Goal: Task Accomplishment & Management: Complete application form

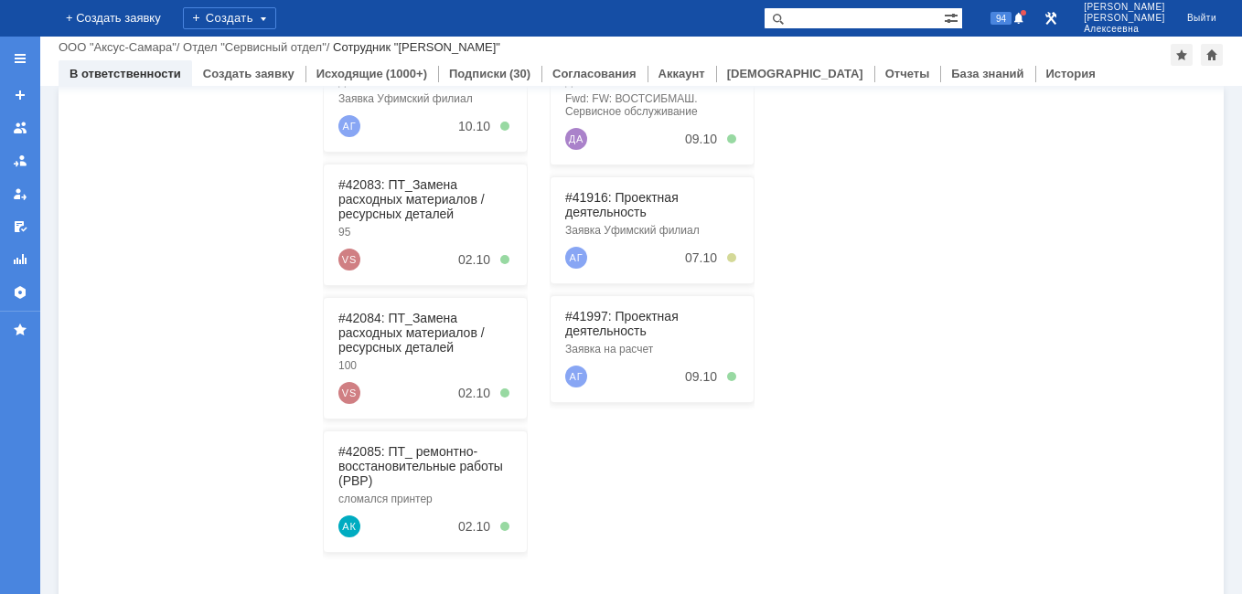
scroll to position [366, 0]
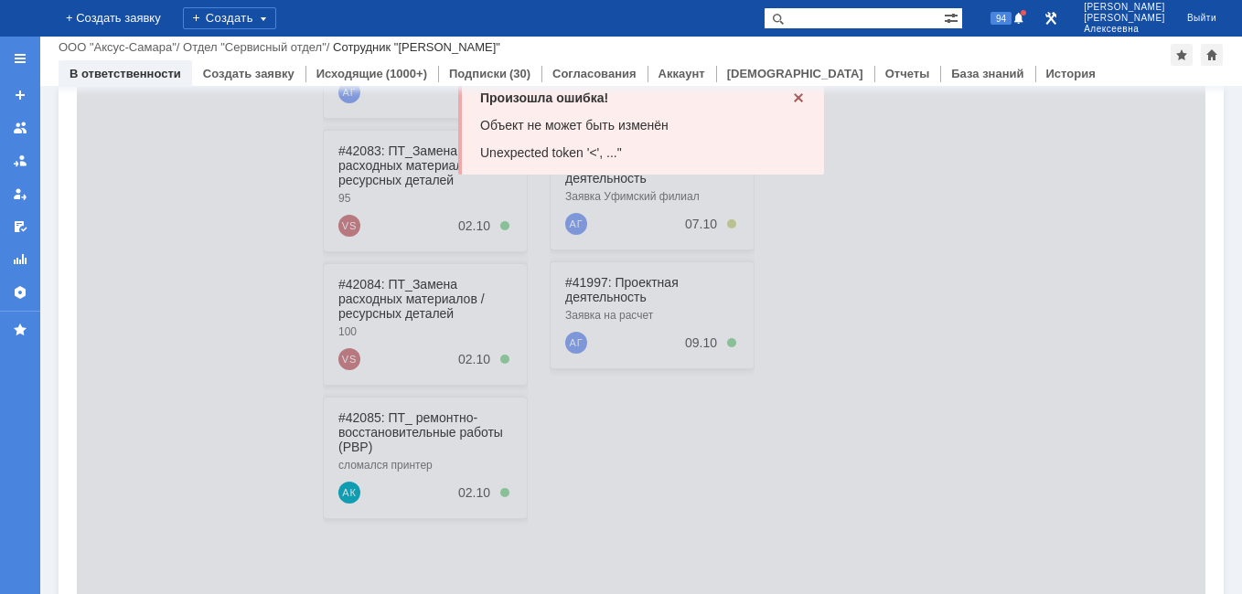
click at [792, 100] on icon at bounding box center [798, 98] width 15 height 15
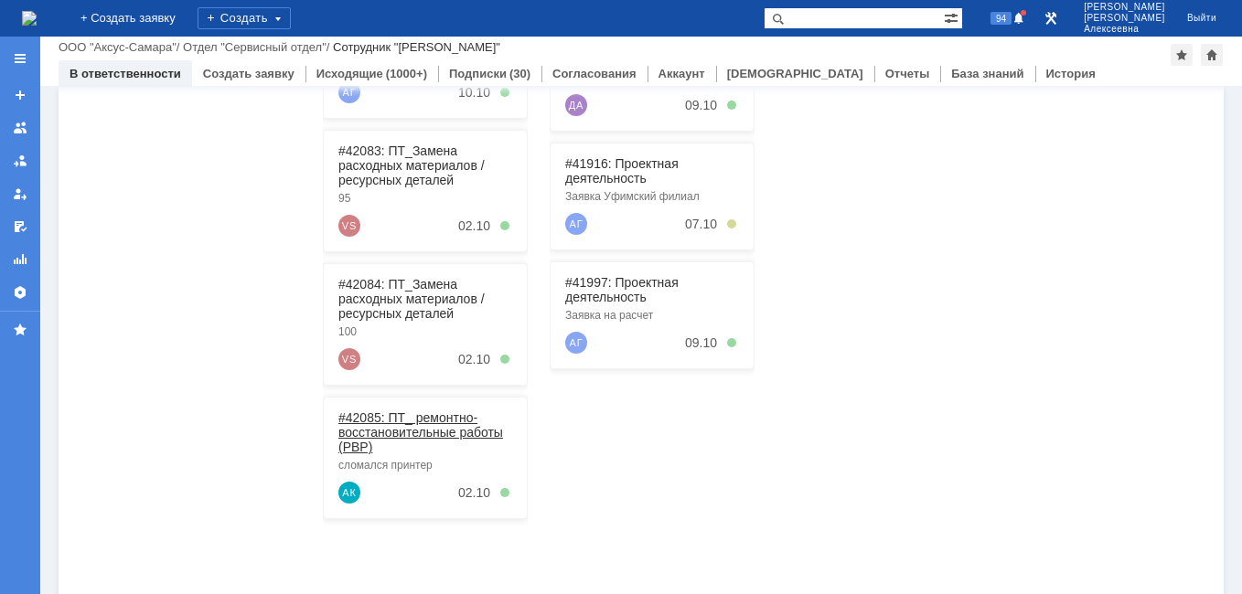
click at [411, 433] on link "#42085: ПТ_ ремонтно-восстановительные работы (РВР)" at bounding box center [420, 433] width 165 height 44
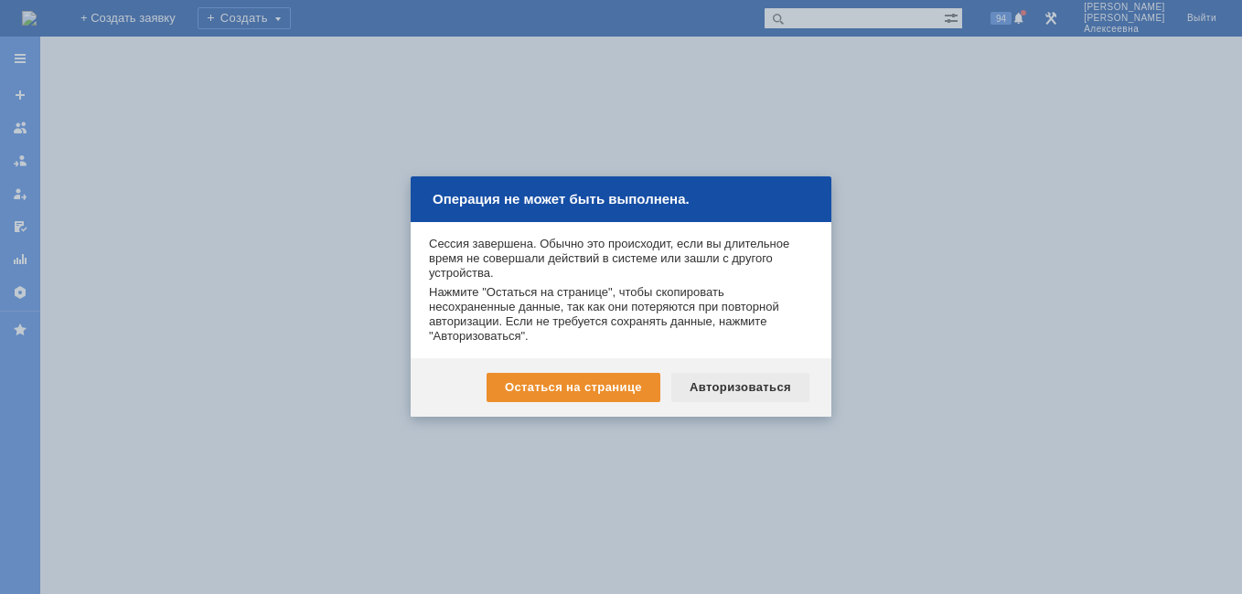
click at [738, 390] on div "Авторизоваться" at bounding box center [740, 387] width 138 height 29
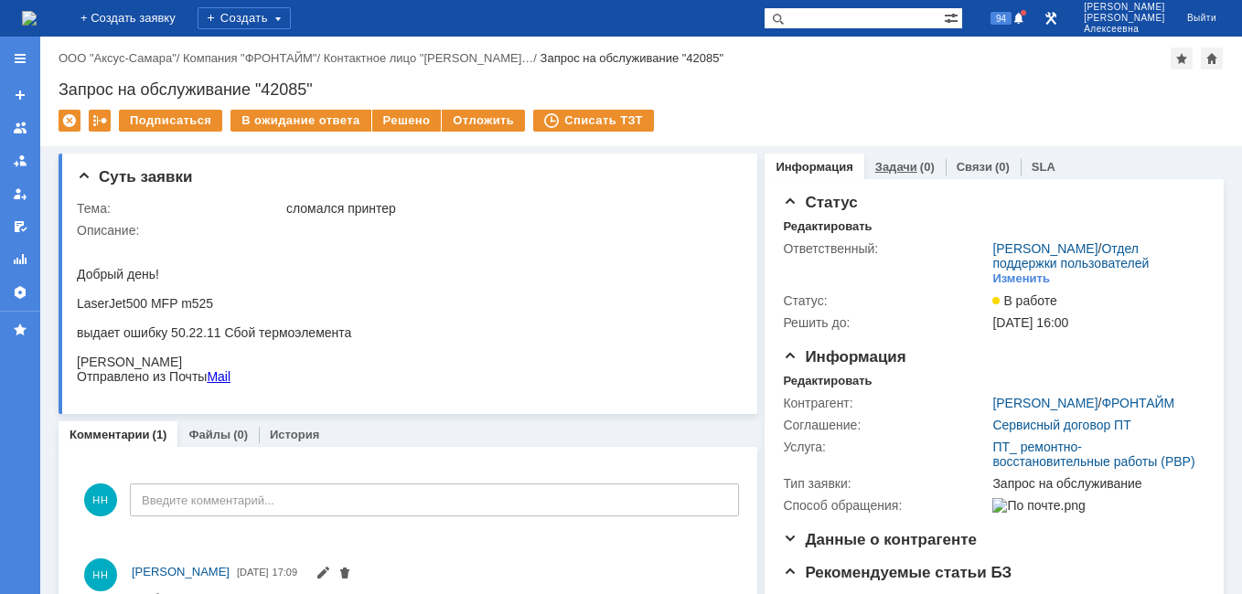
click at [886, 162] on link "Задачи" at bounding box center [896, 167] width 42 height 14
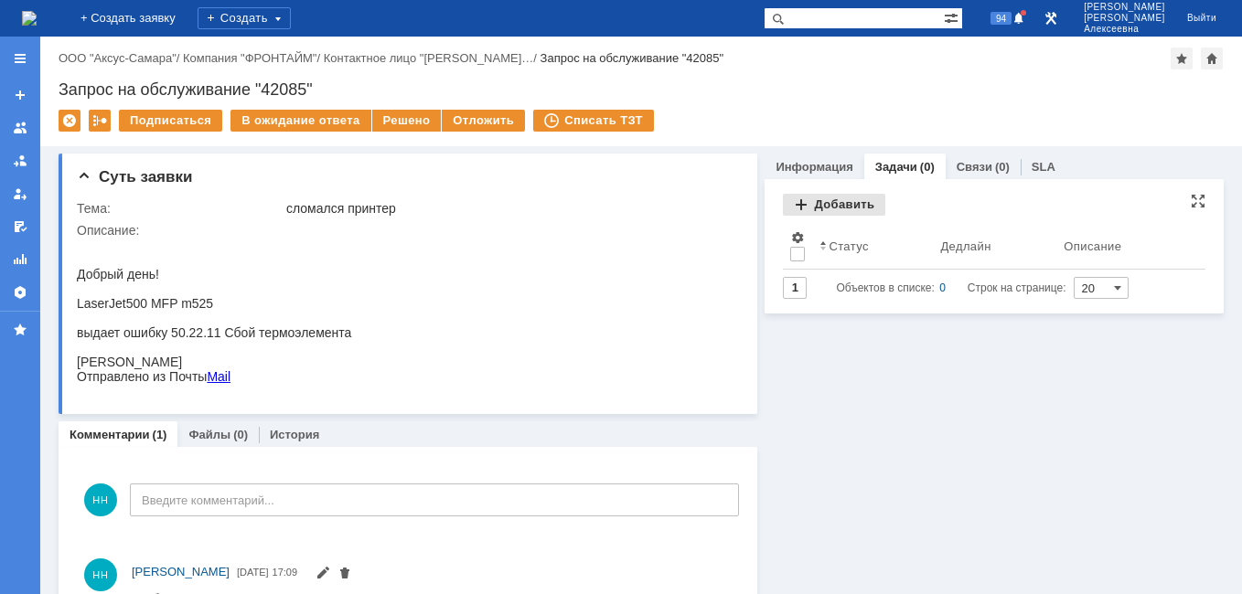
click at [821, 207] on div "Добавить" at bounding box center [834, 205] width 102 height 22
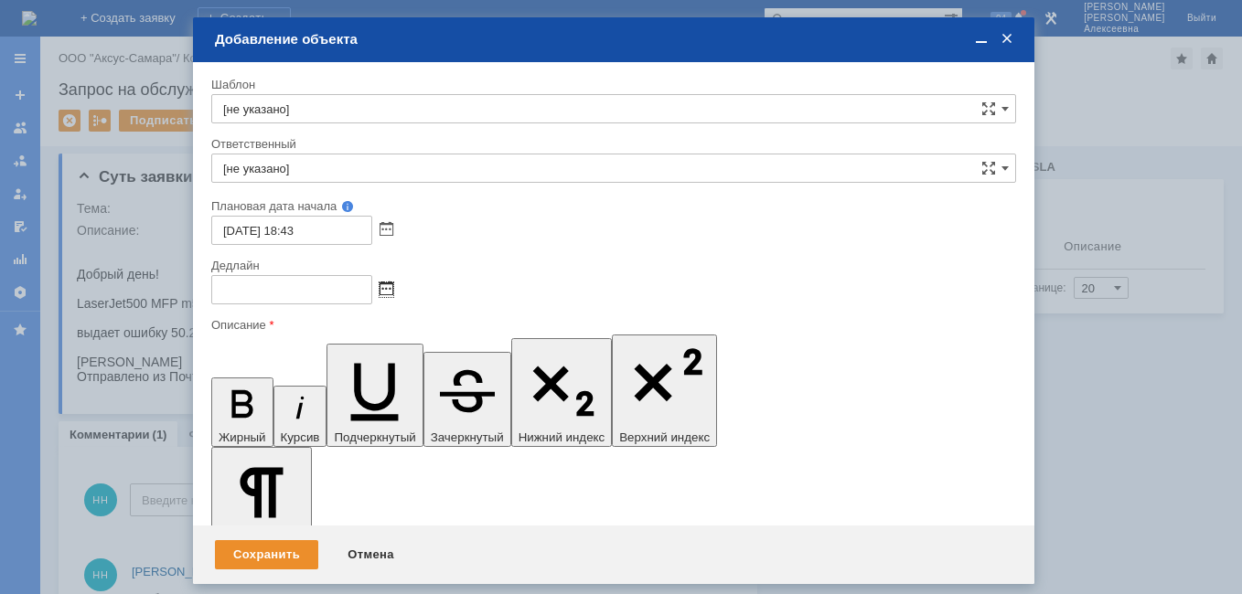
click at [384, 295] on span at bounding box center [386, 290] width 14 height 15
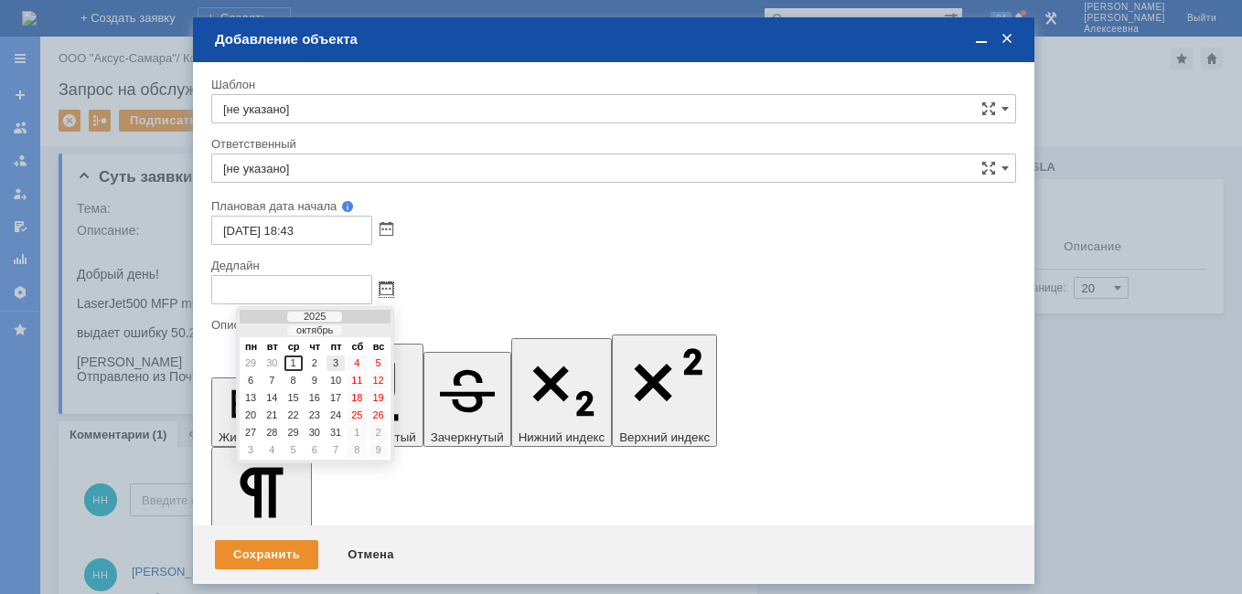
click at [337, 362] on div "3" at bounding box center [335, 364] width 18 height 16
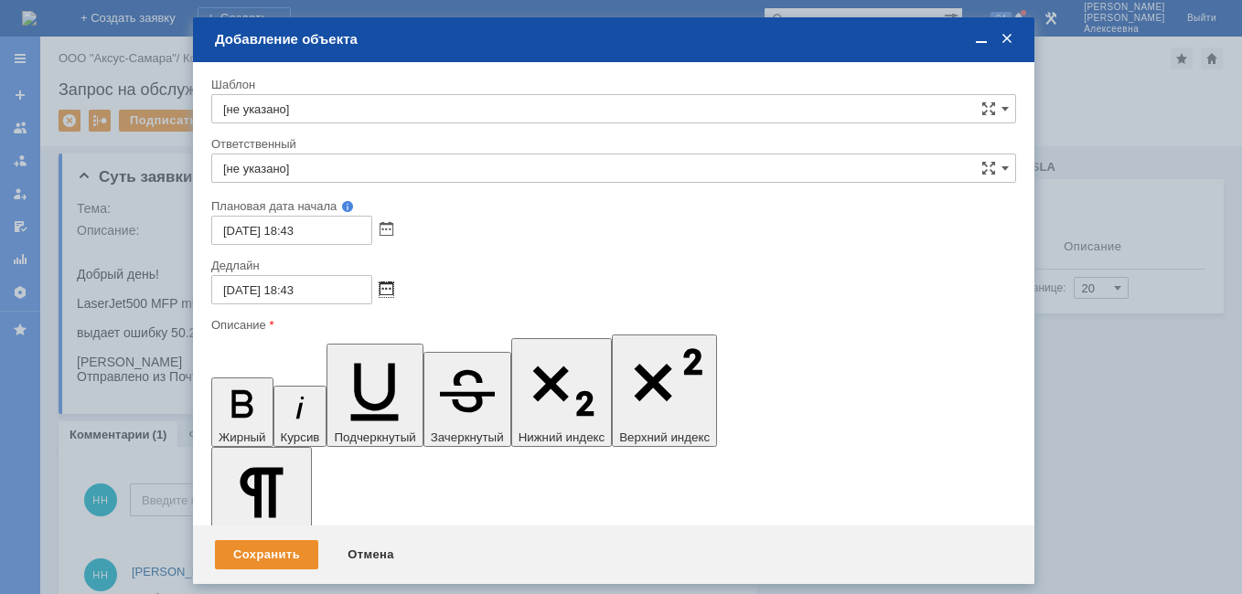
click at [382, 292] on span at bounding box center [386, 290] width 14 height 15
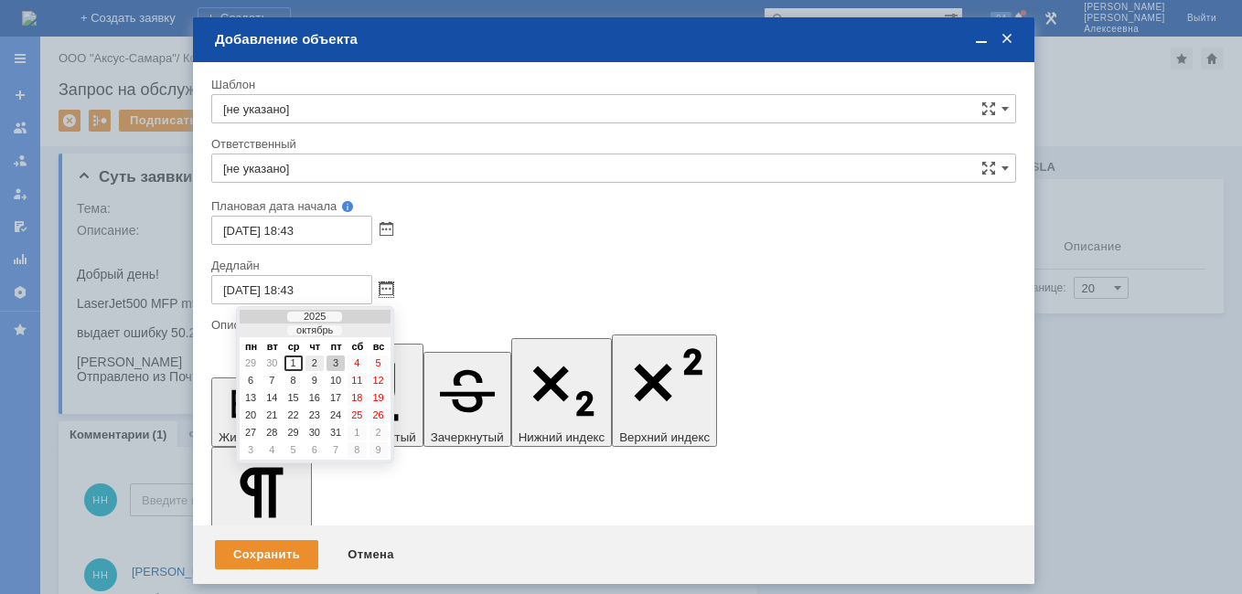
click at [315, 361] on div "2" at bounding box center [314, 364] width 18 height 16
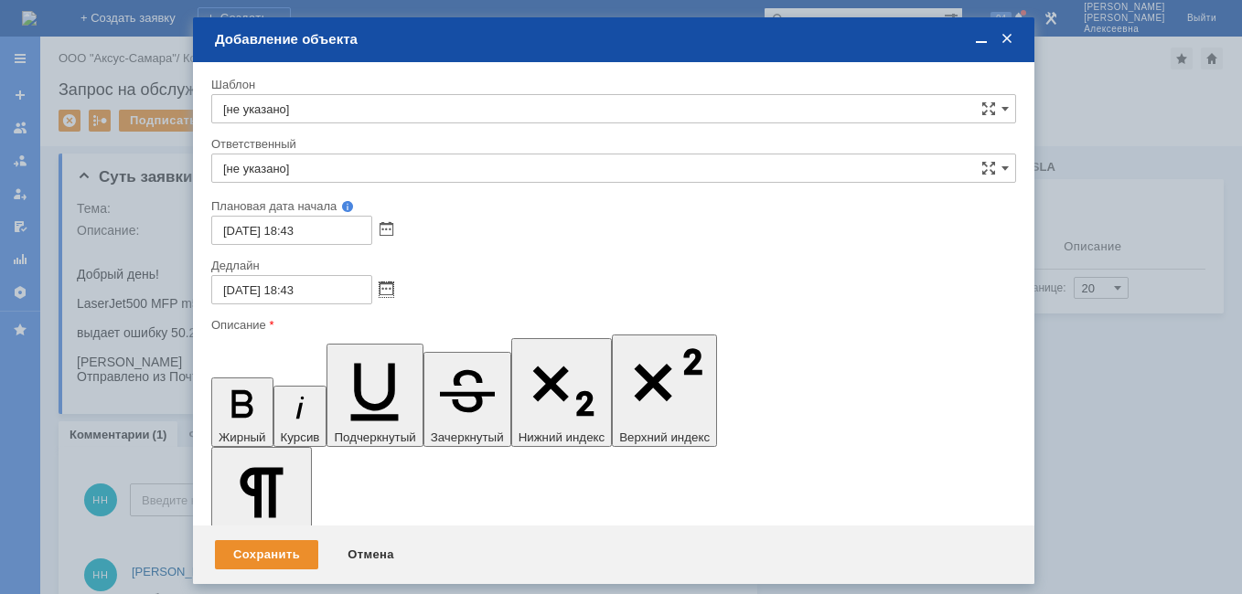
click at [300, 291] on input "[DATE] 18:43" at bounding box center [291, 289] width 161 height 29
click at [322, 293] on input "[DATE] 16:43" at bounding box center [291, 289] width 161 height 29
type input "[DATE] 16:00"
click at [246, 175] on input "[не указано]" at bounding box center [613, 168] width 805 height 29
type input "r"
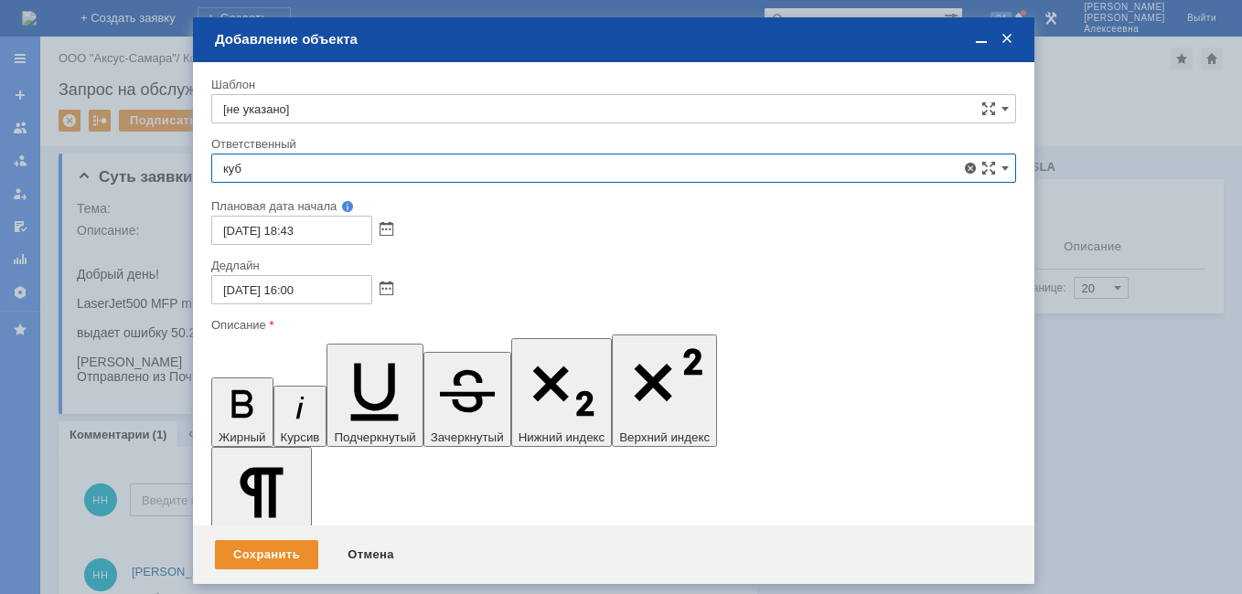
click at [339, 306] on span "[PERSON_NAME]" at bounding box center [613, 301] width 781 height 15
type input "[PERSON_NAME]"
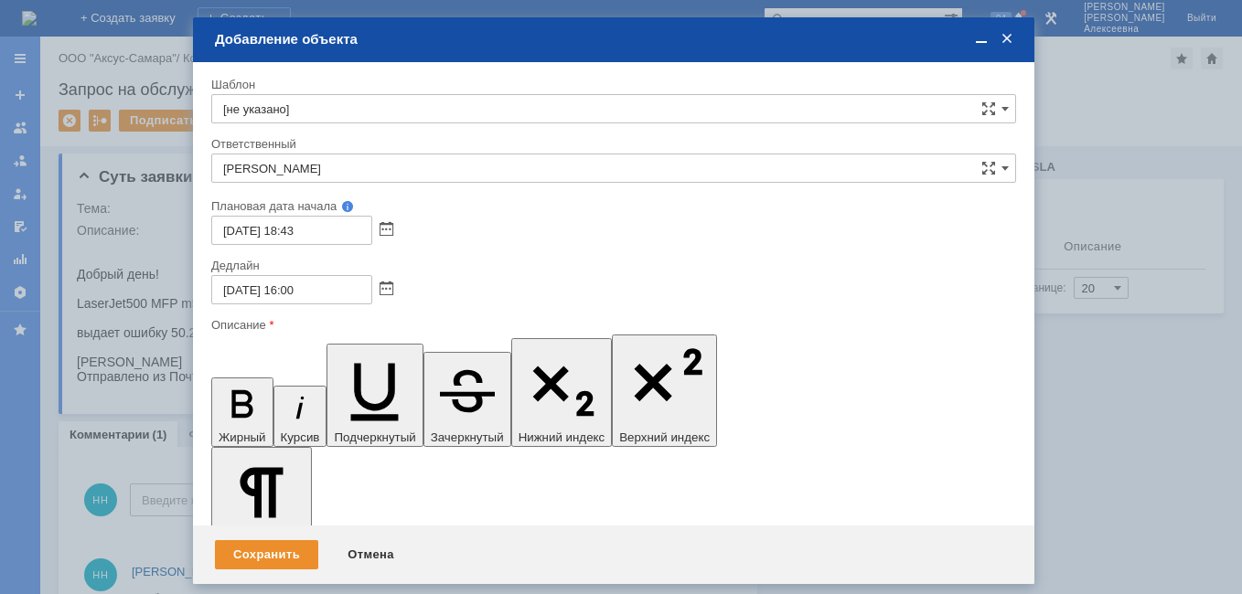
drag, startPoint x: 482, startPoint y: 5244, endPoint x: 421, endPoint y: 5248, distance: 61.4
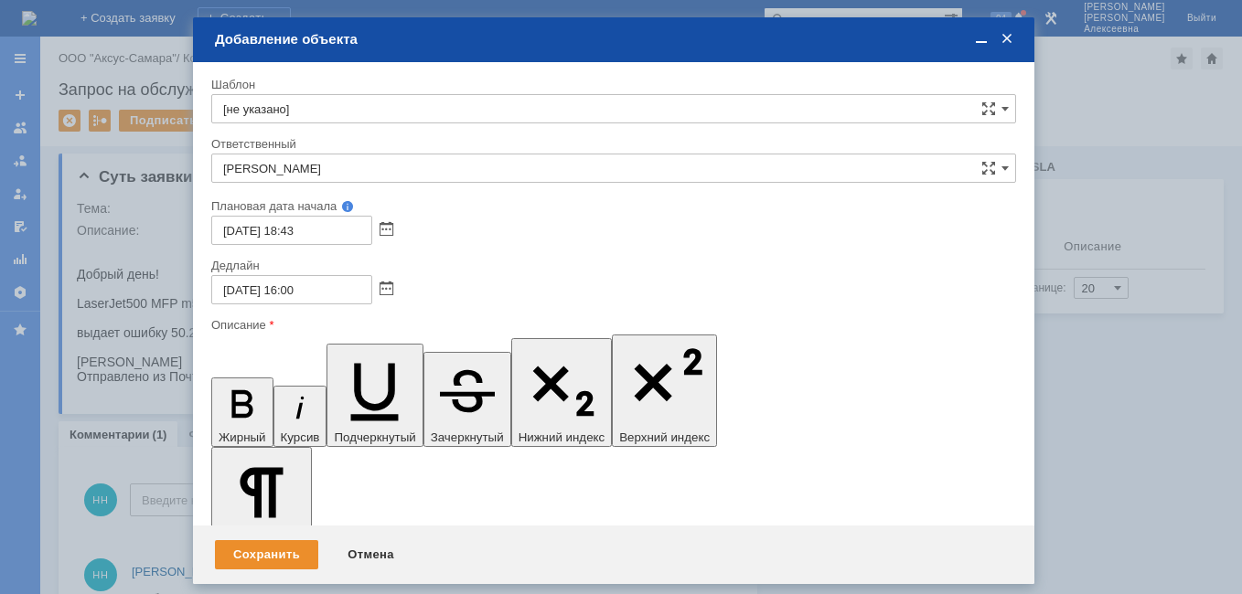
click at [282, 540] on div "Сохранить" at bounding box center [266, 554] width 103 height 29
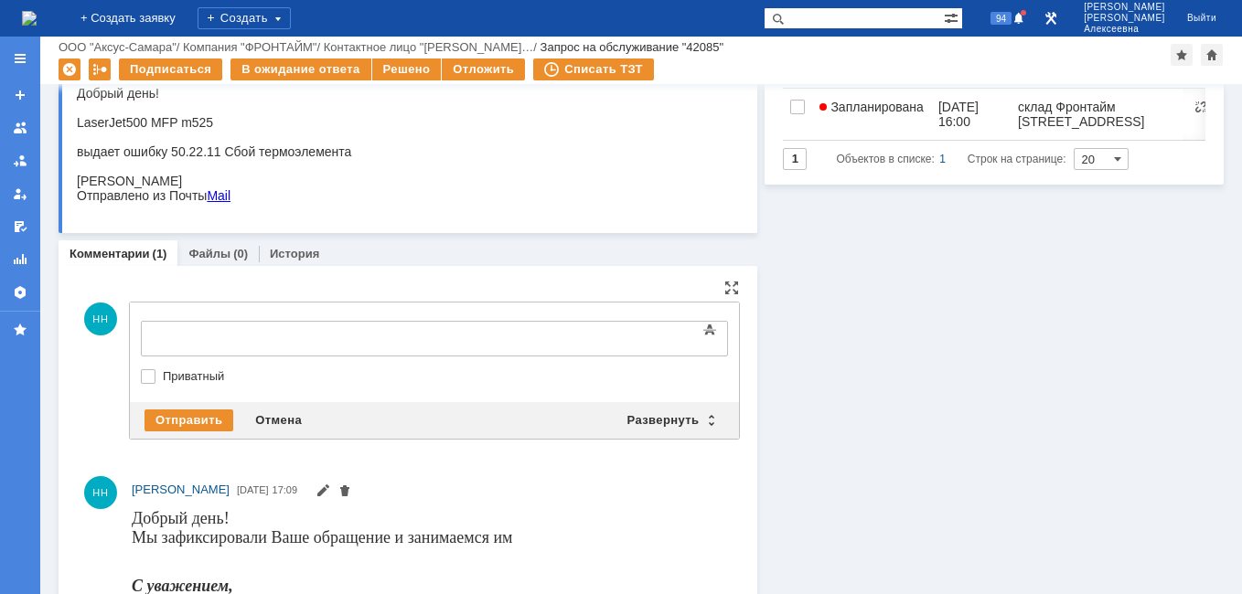
scroll to position [0, 0]
click at [702, 423] on div "Развернуть" at bounding box center [670, 421] width 109 height 22
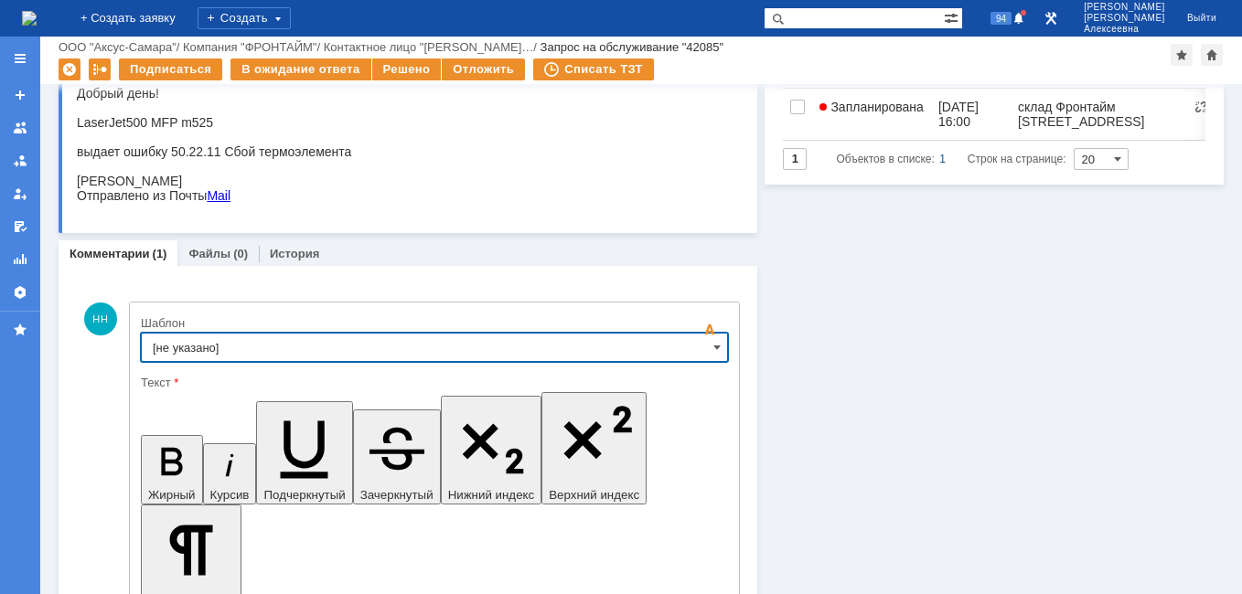
click at [697, 350] on input "[не указано]" at bounding box center [434, 347] width 587 height 29
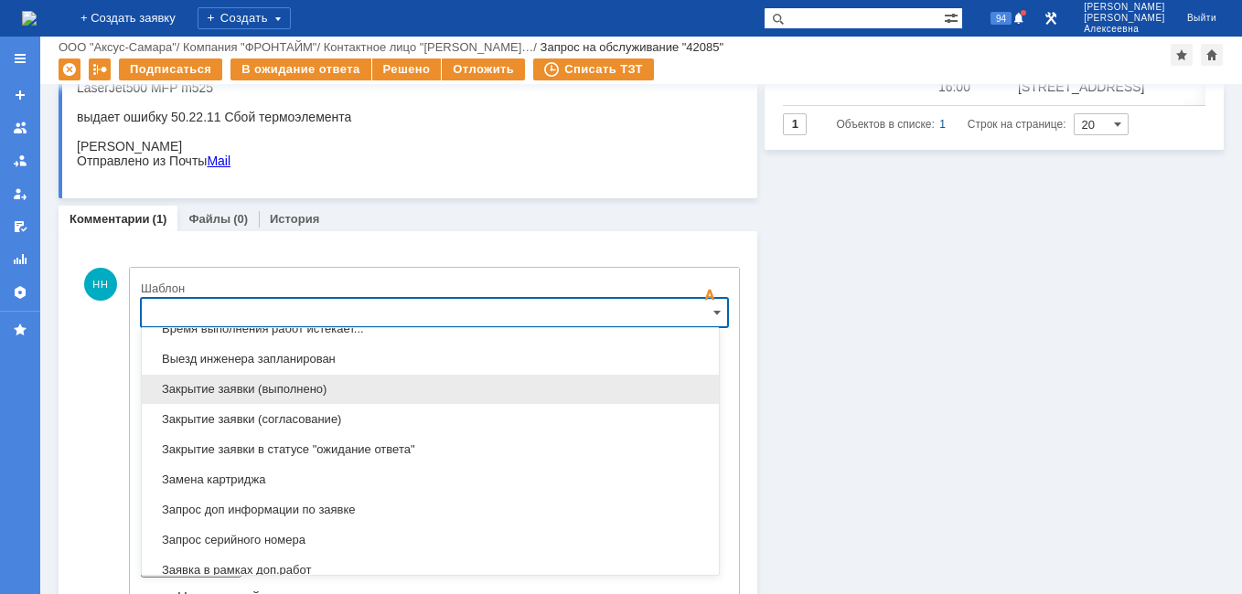
scroll to position [811, 0]
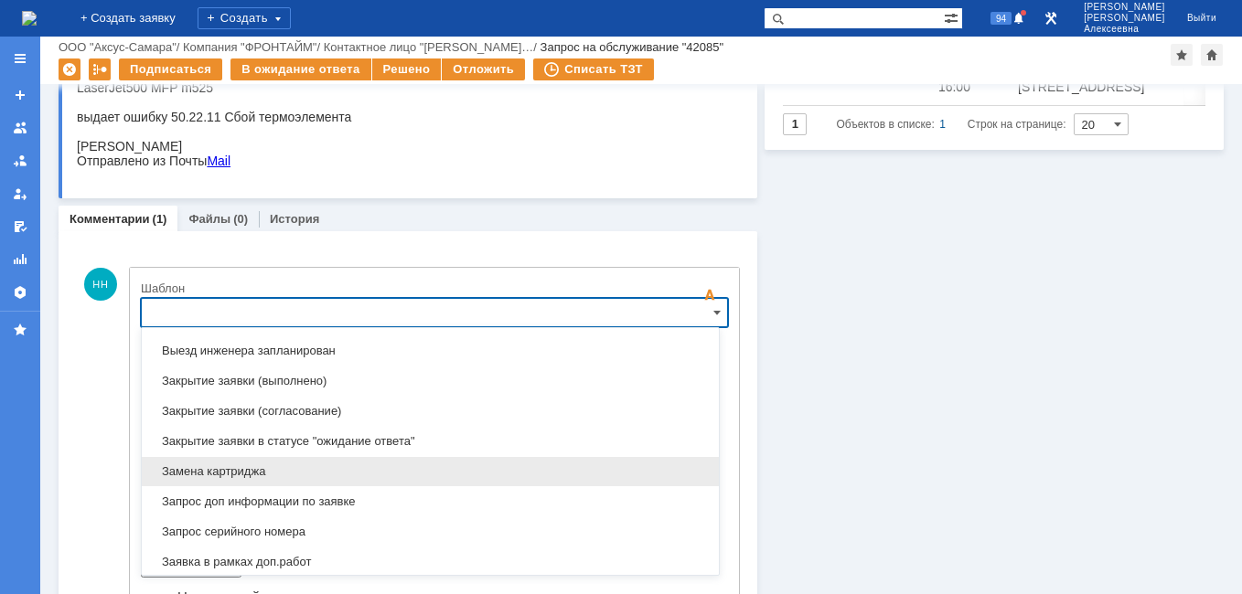
click at [225, 469] on span "Замена картриджа" at bounding box center [430, 472] width 555 height 15
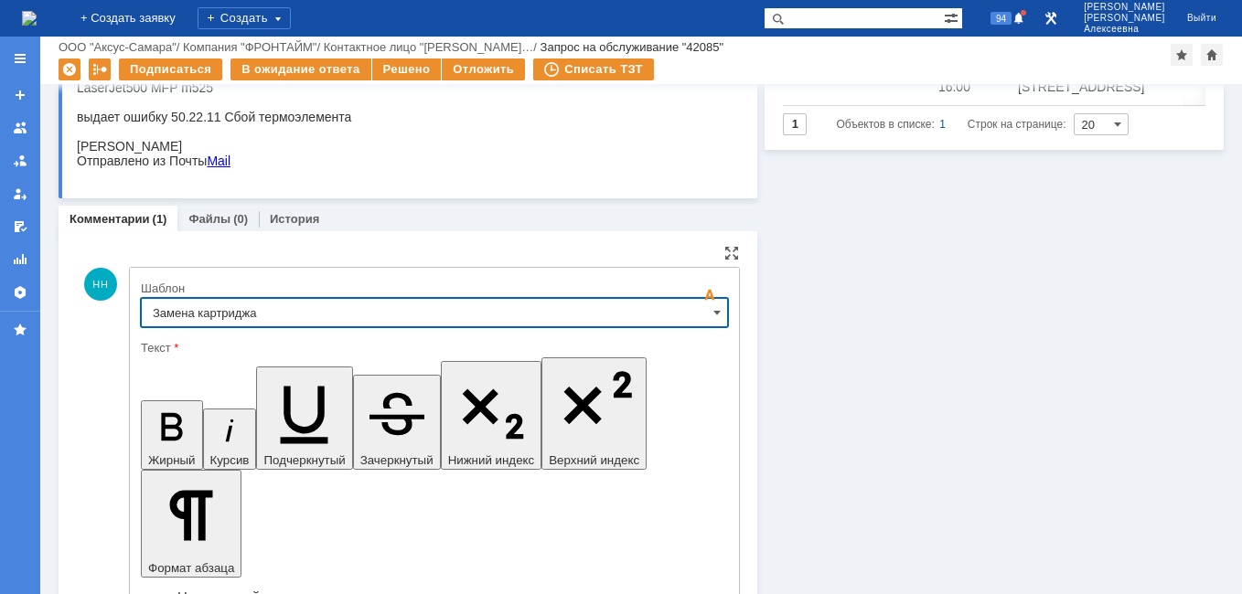
type input "Замена картриджа"
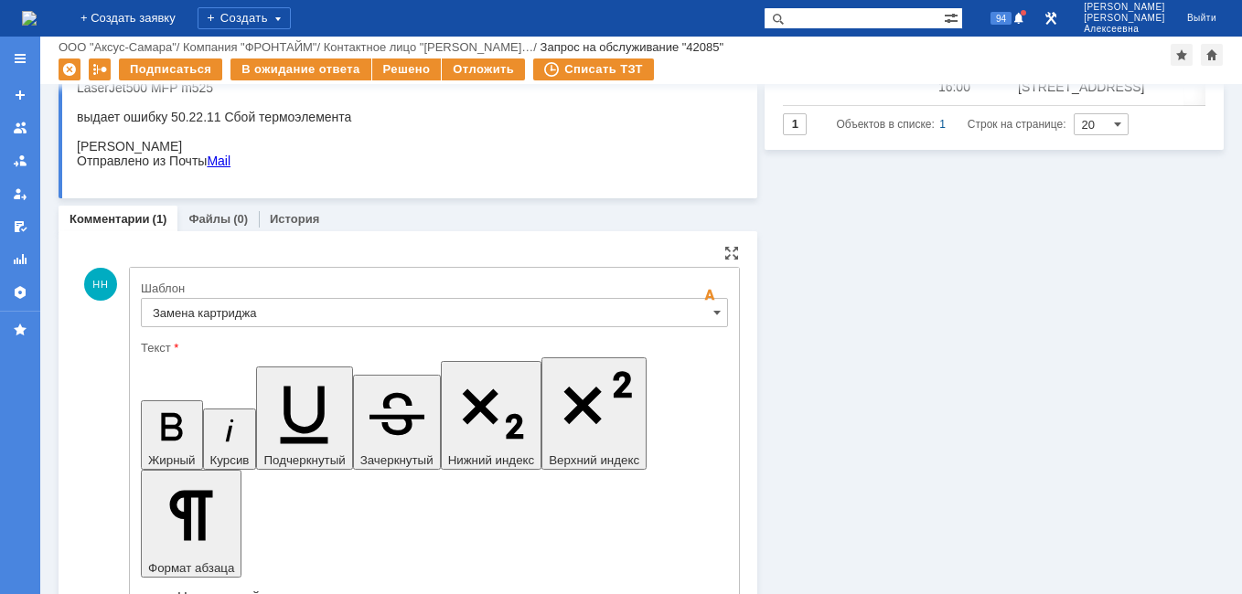
drag, startPoint x: 478, startPoint y: 4593, endPoint x: 164, endPoint y: 4565, distance: 315.8
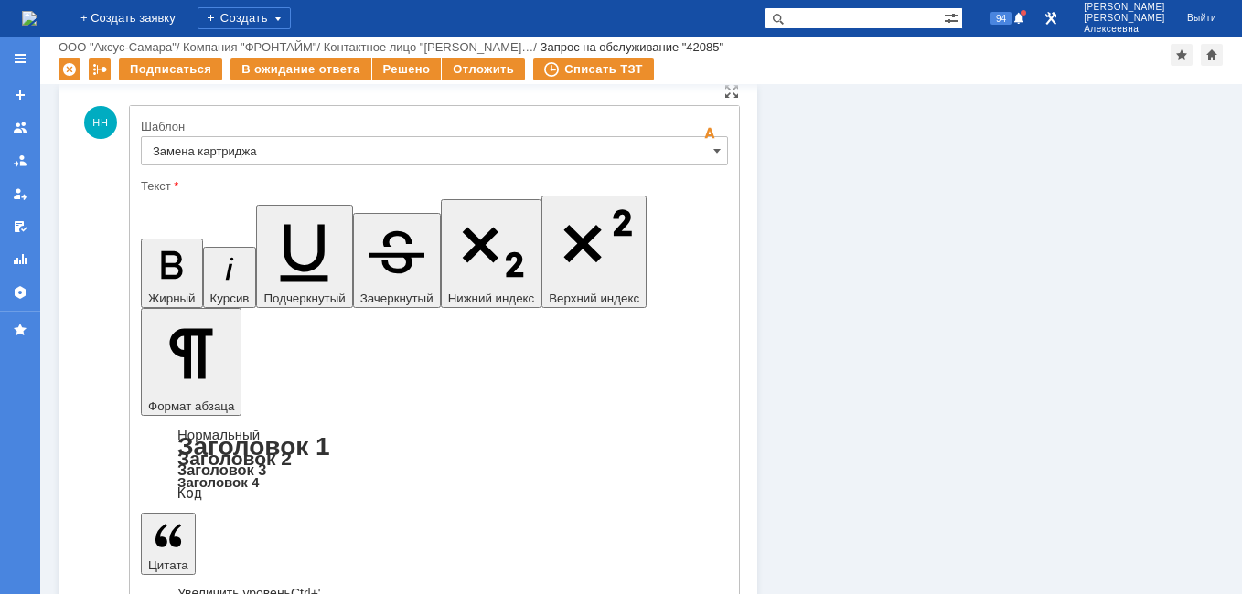
scroll to position [337, 0]
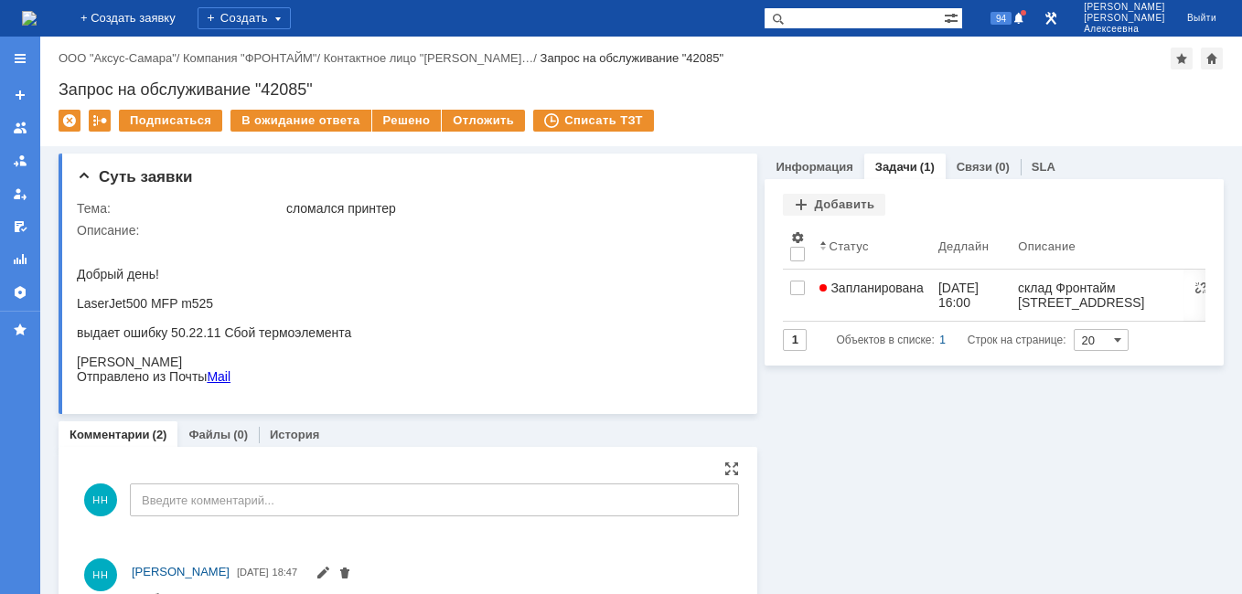
scroll to position [0, 0]
